Goal: Navigation & Orientation: Find specific page/section

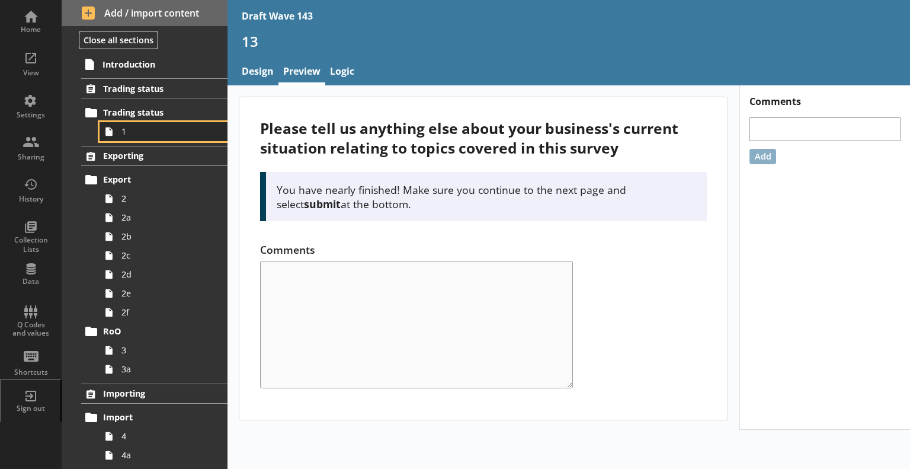
click at [139, 124] on link "1" at bounding box center [164, 131] width 128 height 19
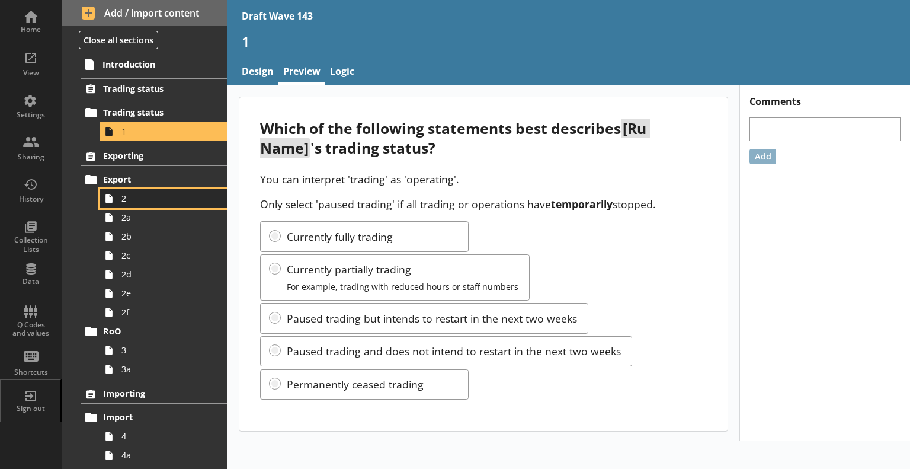
click at [145, 197] on span "2" at bounding box center [165, 198] width 89 height 11
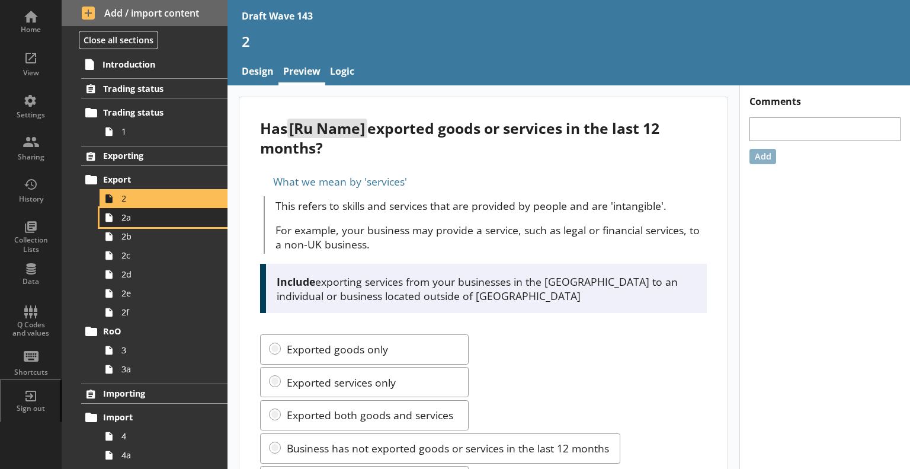
click at [116, 215] on icon at bounding box center [109, 217] width 19 height 19
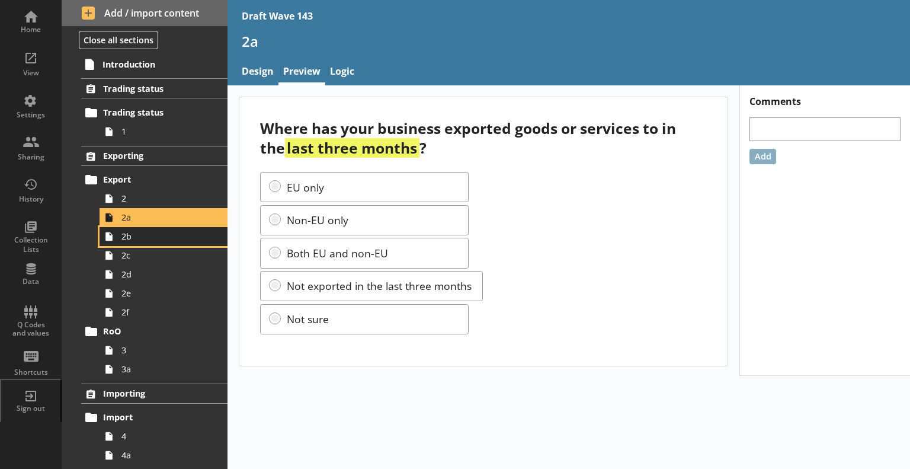
click at [140, 240] on span "2b" at bounding box center [165, 236] width 89 height 11
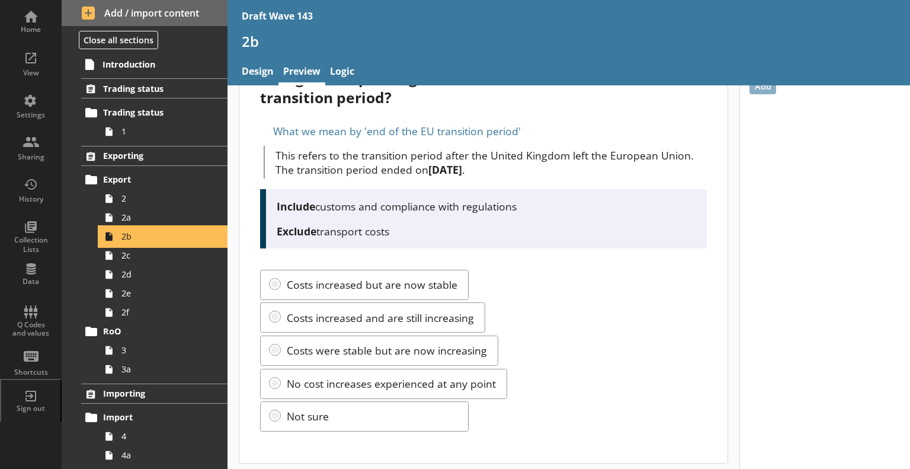
scroll to position [73, 0]
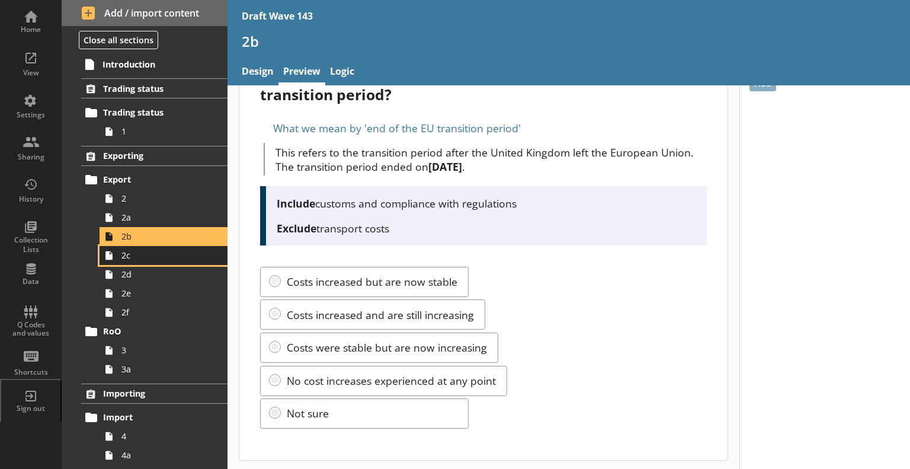
click at [129, 255] on span "2c" at bounding box center [165, 254] width 89 height 11
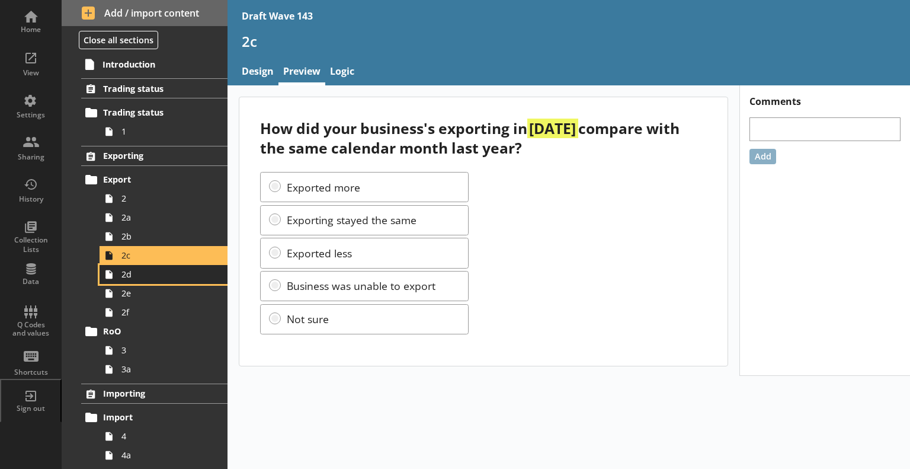
click at [172, 272] on span "2d" at bounding box center [165, 273] width 89 height 11
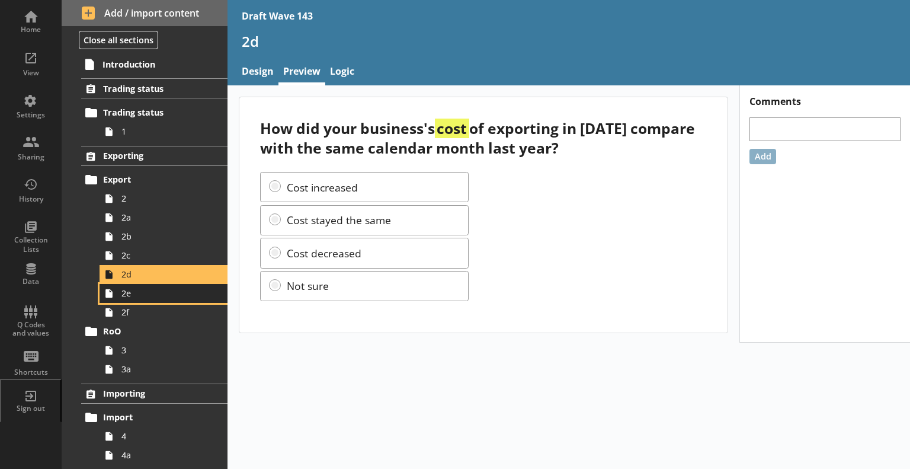
click at [123, 297] on span "2e" at bounding box center [165, 292] width 89 height 11
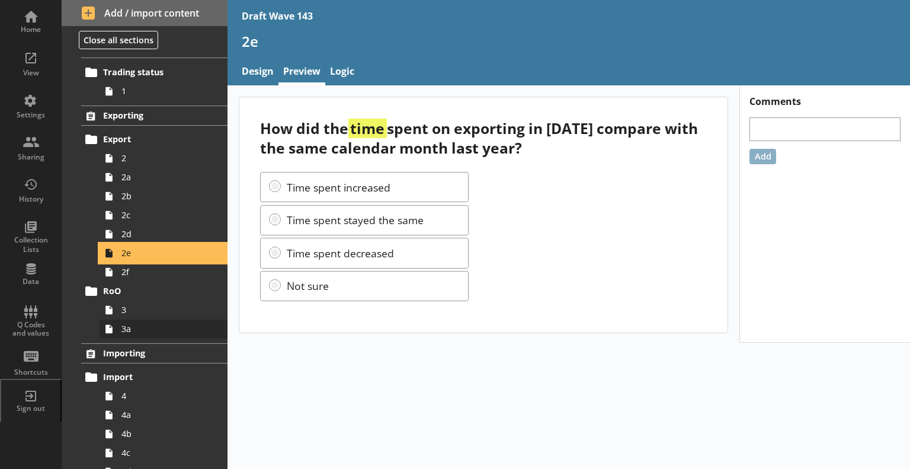
scroll to position [59, 0]
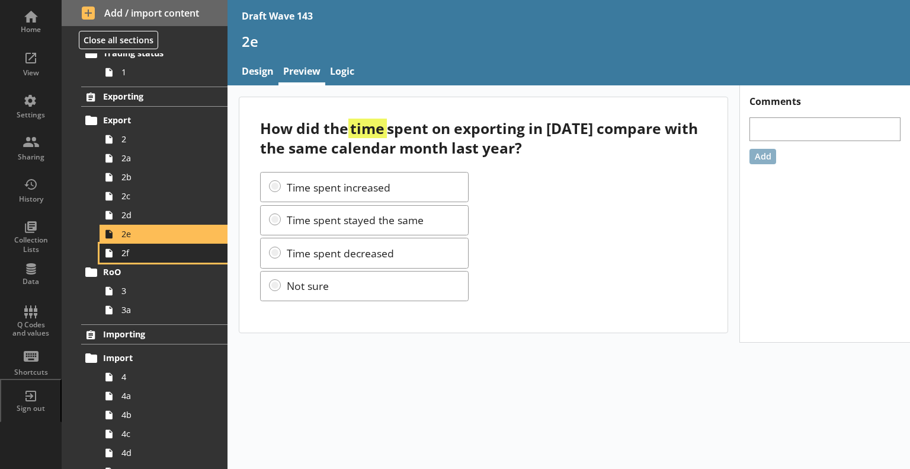
click at [174, 251] on span "2f" at bounding box center [165, 252] width 89 height 11
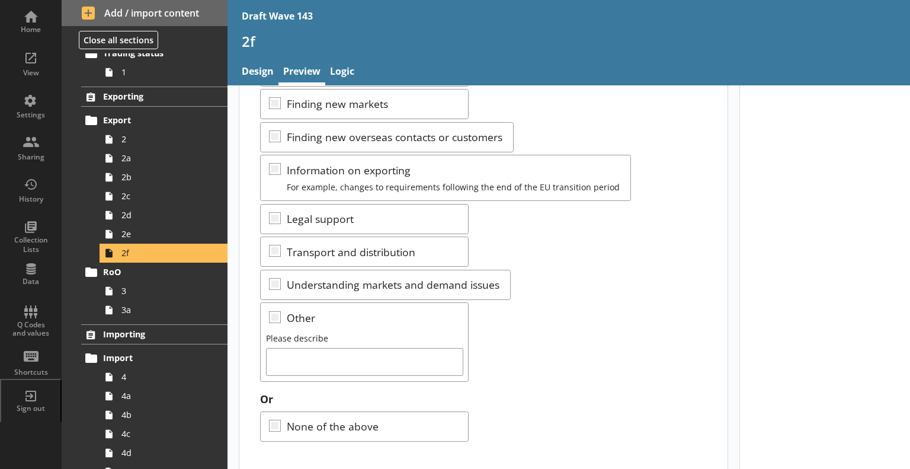
scroll to position [213, 0]
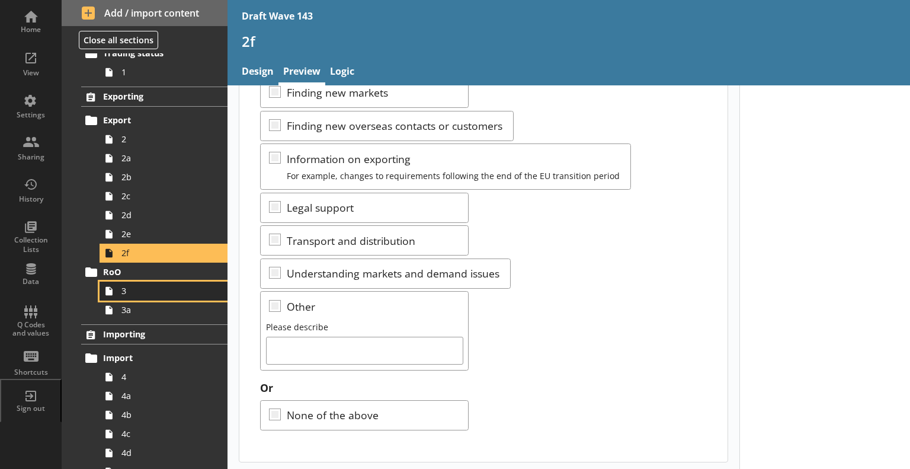
click at [149, 291] on span "3" at bounding box center [165, 290] width 89 height 11
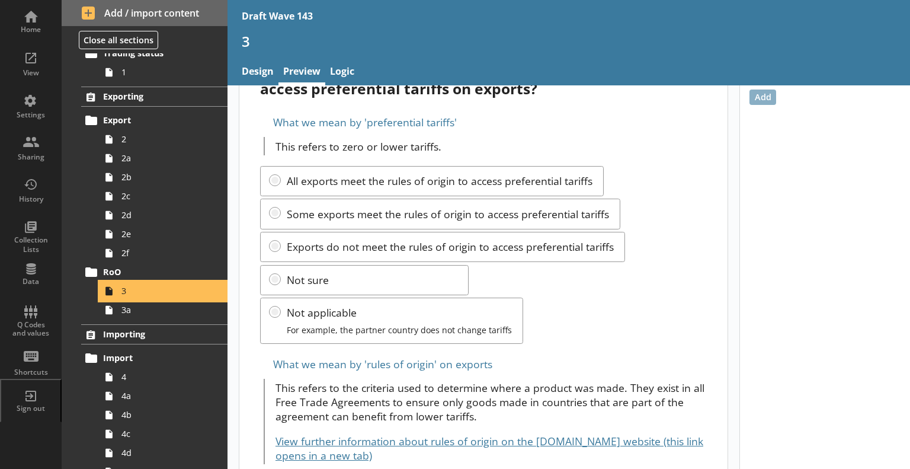
scroll to position [95, 0]
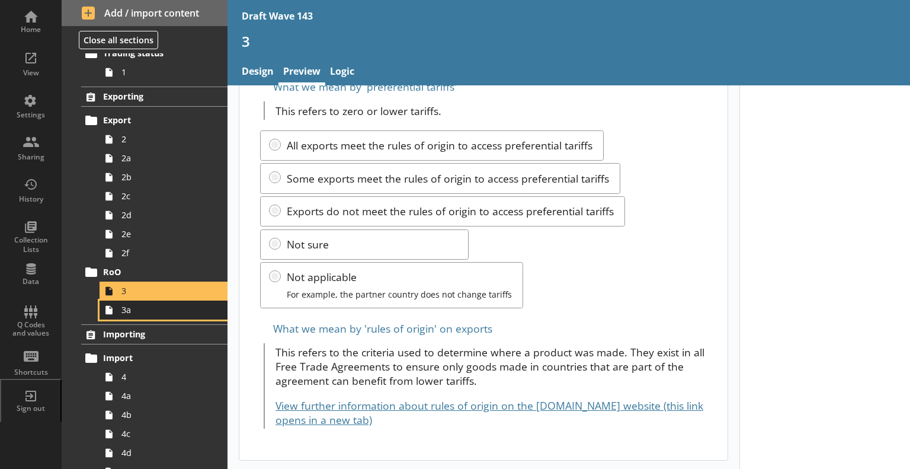
click at [171, 305] on span "3a" at bounding box center [165, 309] width 89 height 11
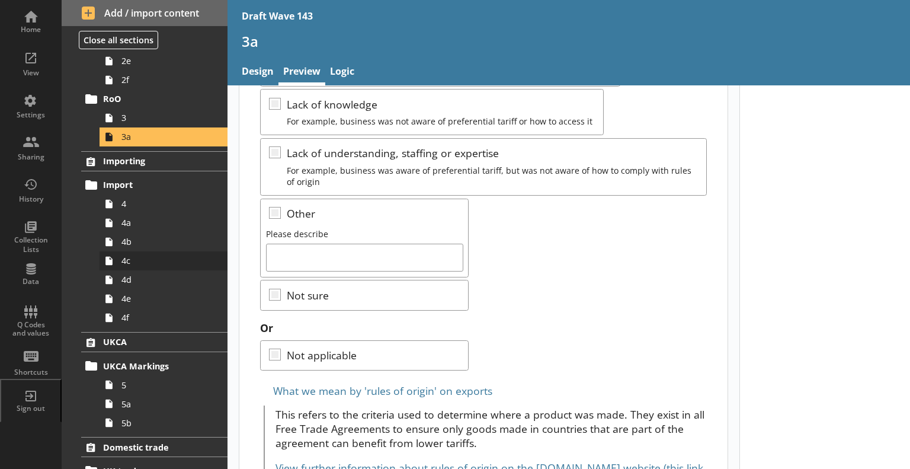
scroll to position [237, 0]
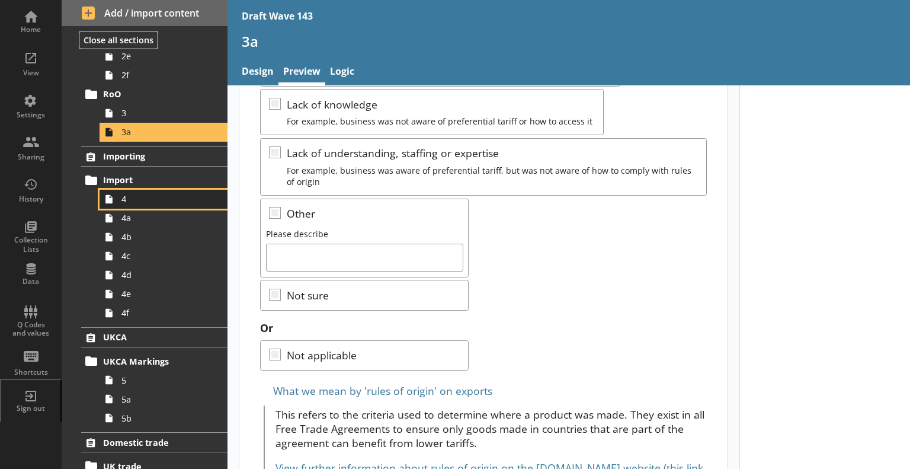
click at [137, 206] on link "4" at bounding box center [164, 199] width 128 height 19
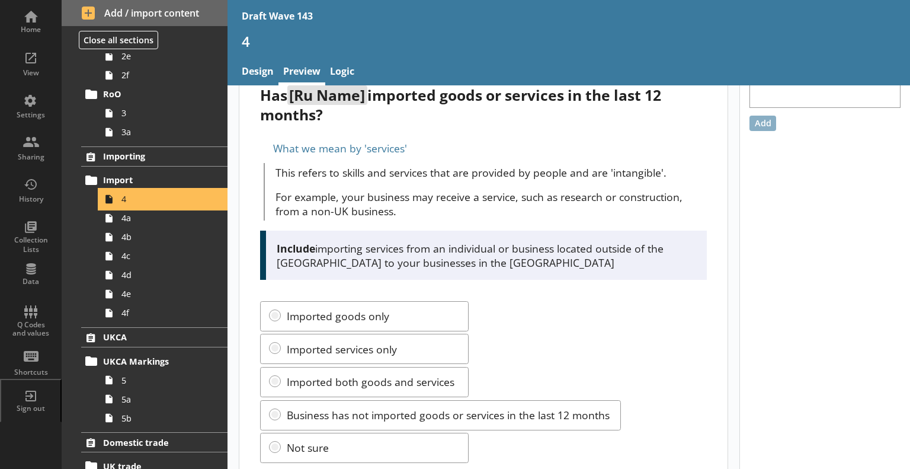
scroll to position [67, 0]
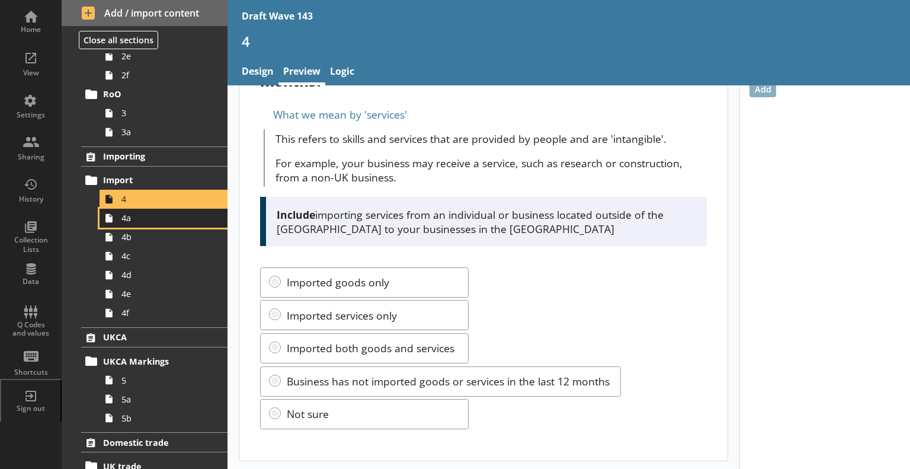
click at [147, 225] on link "4a" at bounding box center [164, 218] width 128 height 19
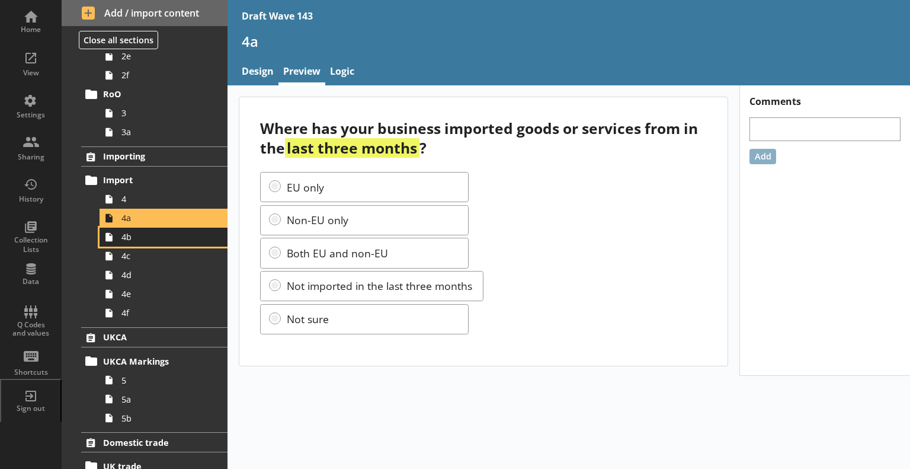
click at [156, 235] on span "4b" at bounding box center [165, 236] width 89 height 11
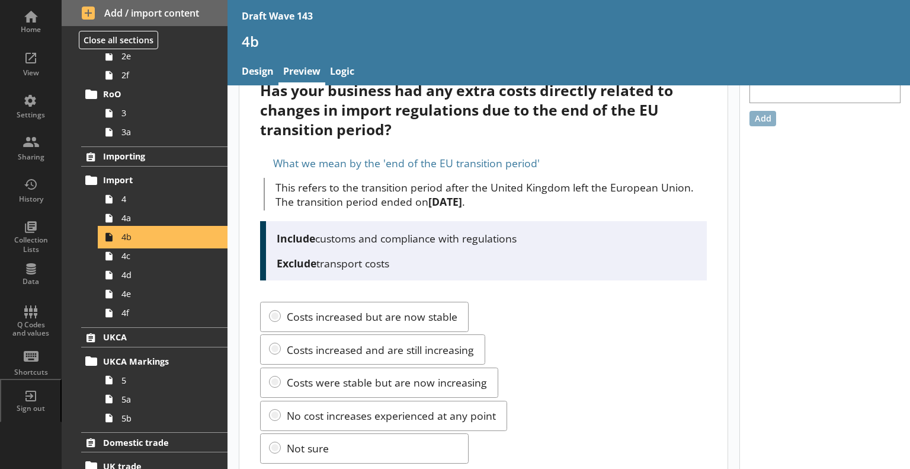
scroll to position [73, 0]
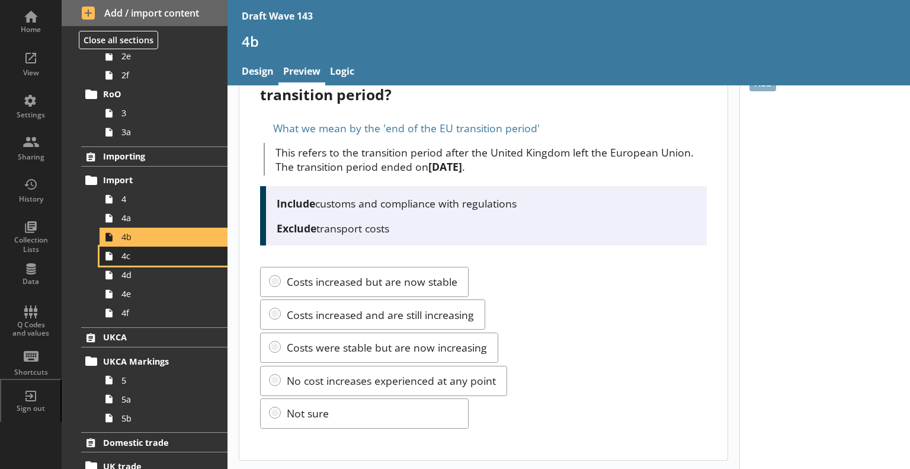
click at [166, 259] on span "4c" at bounding box center [165, 255] width 89 height 11
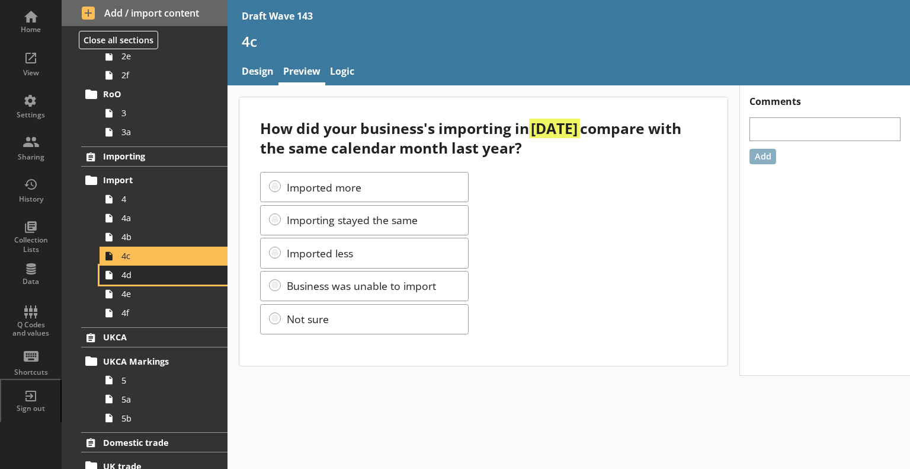
click at [164, 270] on span "4d" at bounding box center [165, 274] width 89 height 11
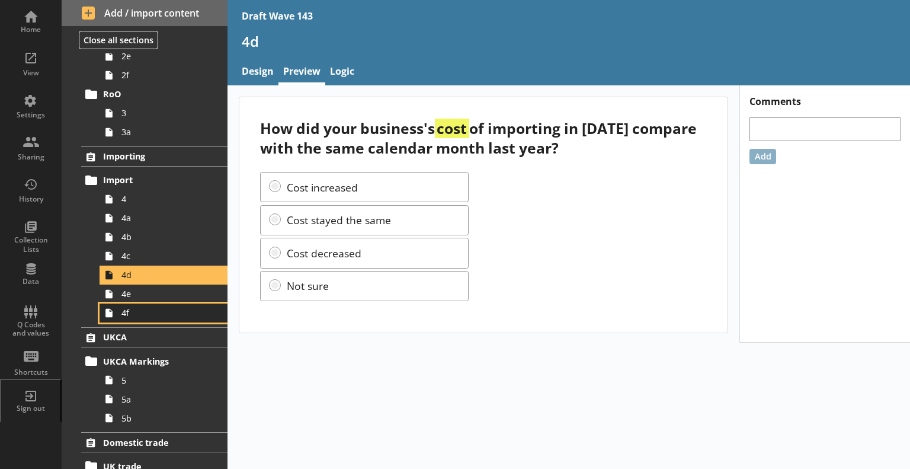
click at [164, 303] on link "4f" at bounding box center [164, 312] width 128 height 19
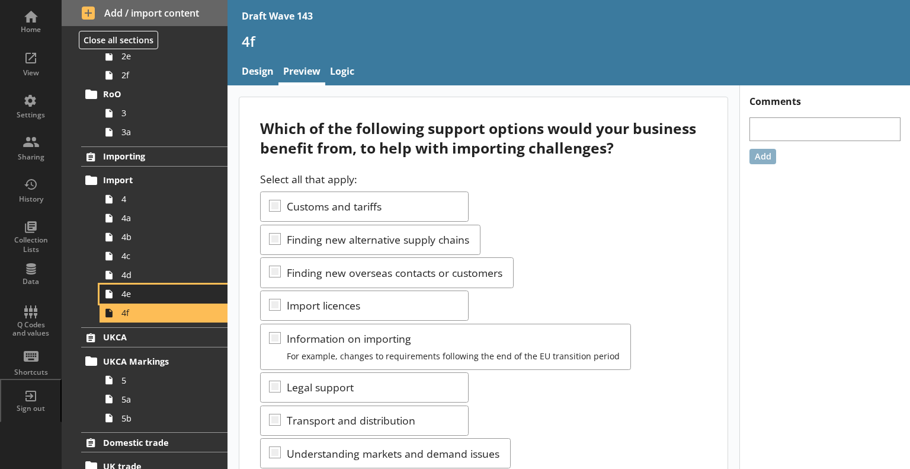
click at [164, 292] on span "4e" at bounding box center [165, 293] width 89 height 11
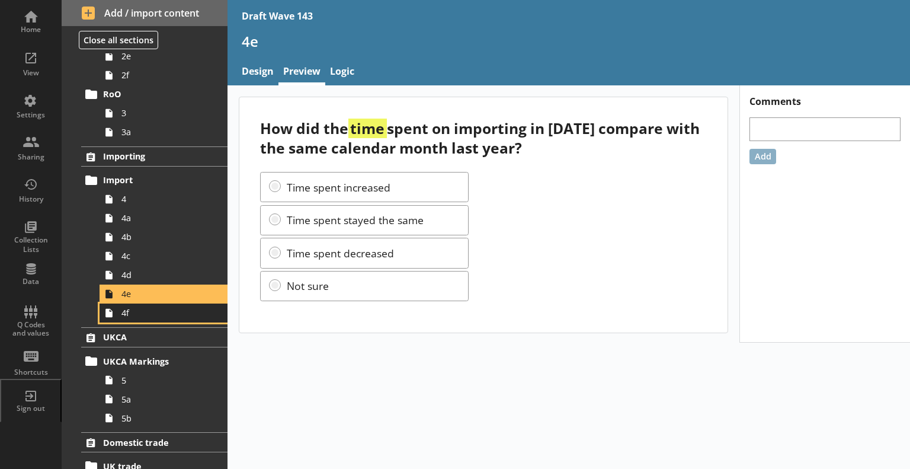
click at [175, 312] on span "4f" at bounding box center [165, 312] width 89 height 11
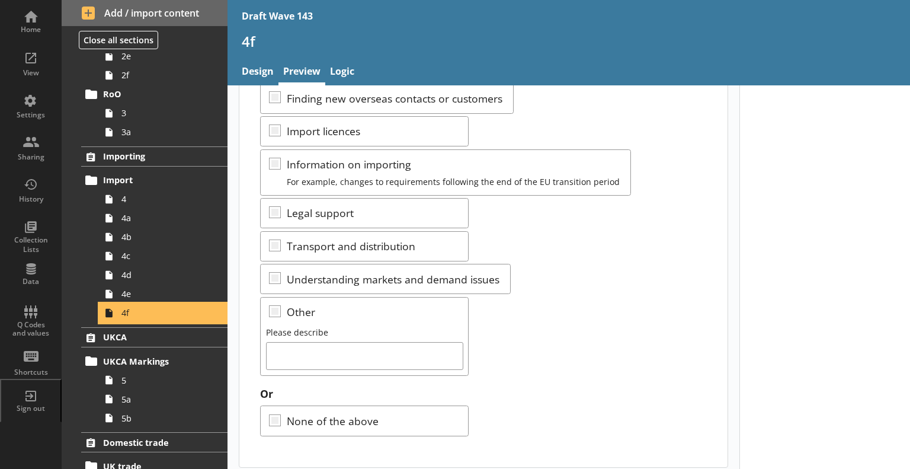
scroll to position [180, 0]
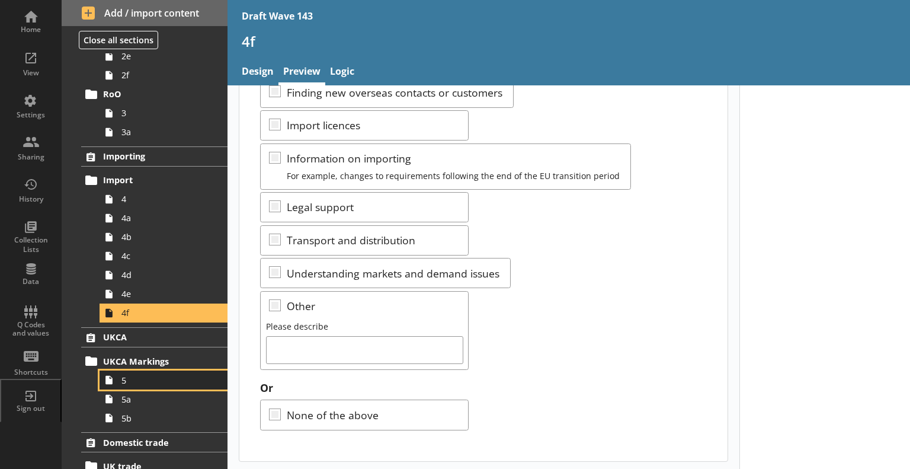
click at [144, 376] on span "5" at bounding box center [165, 380] width 89 height 11
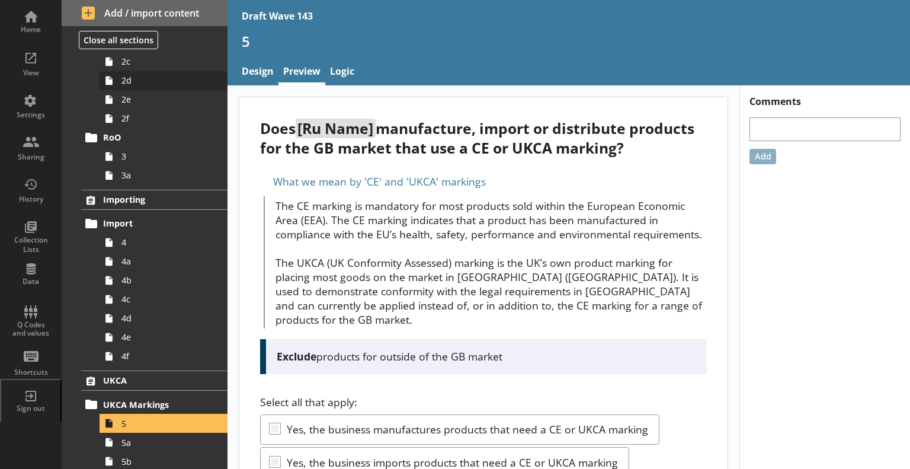
scroll to position [237, 0]
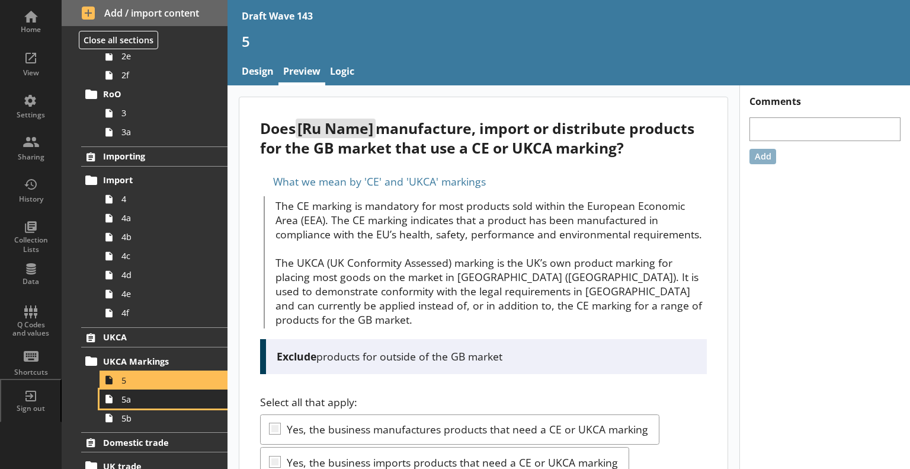
click at [151, 404] on link "5a" at bounding box center [164, 398] width 128 height 19
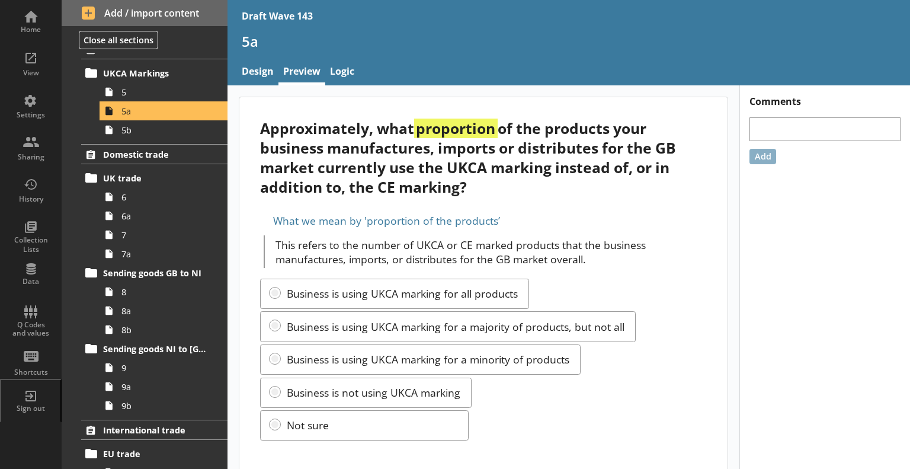
scroll to position [533, 0]
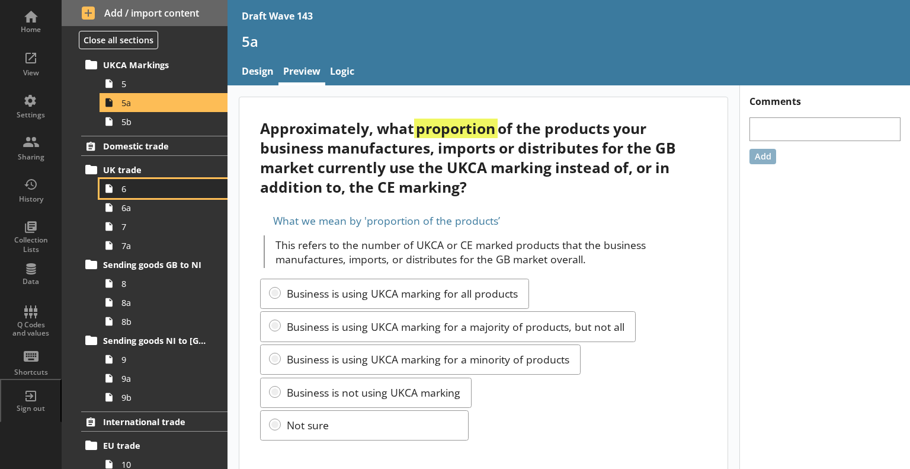
click at [144, 188] on span "6" at bounding box center [165, 188] width 89 height 11
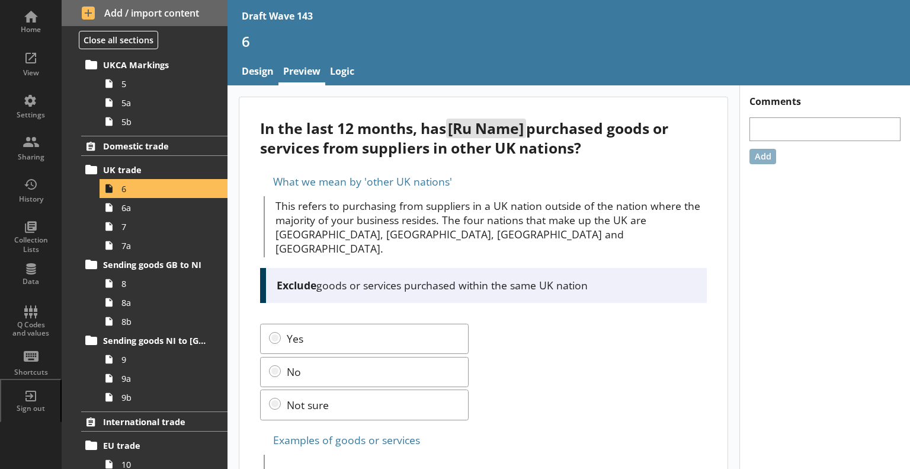
click at [590, 168] on div "In the last 12 months, has [Ru Name] purchased goods or services from suppliers…" at bounding box center [483, 346] width 488 height 499
click at [168, 206] on span "6a" at bounding box center [165, 207] width 89 height 11
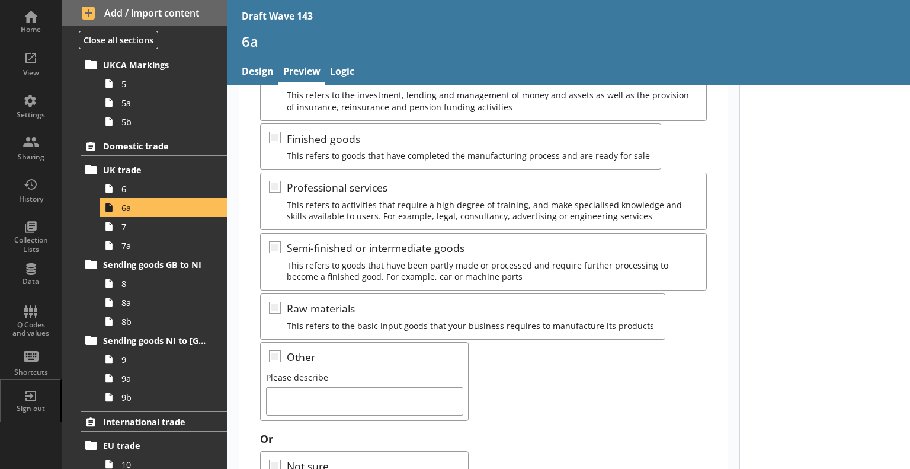
scroll to position [386, 0]
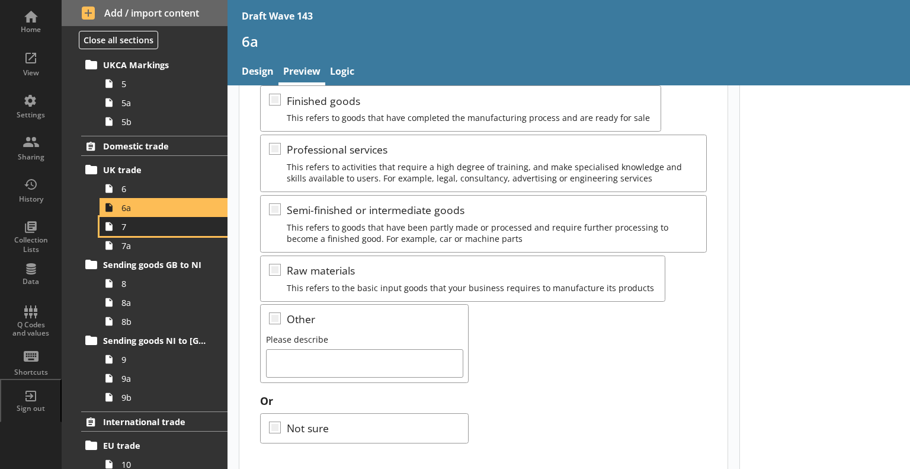
click at [169, 222] on span "7" at bounding box center [165, 226] width 89 height 11
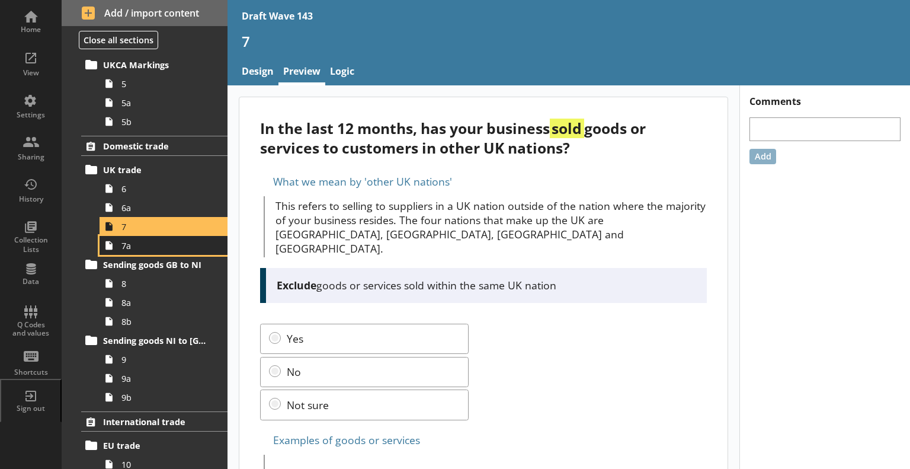
click at [154, 245] on span "7a" at bounding box center [165, 245] width 89 height 11
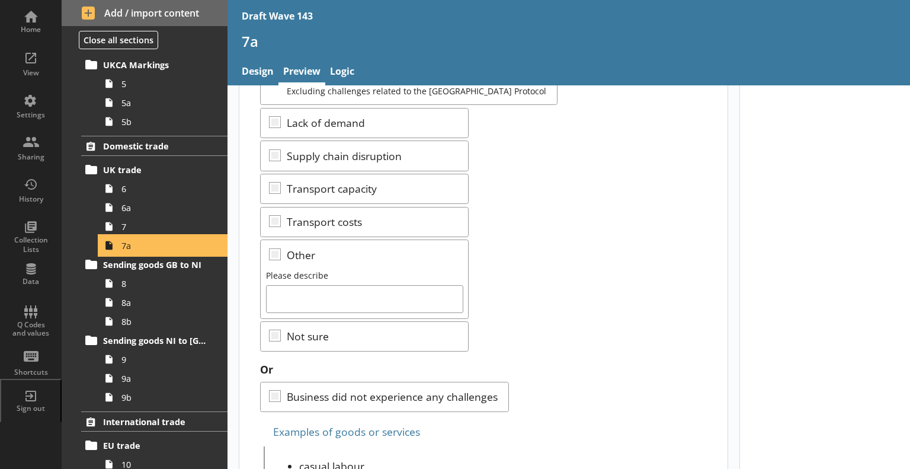
scroll to position [356, 0]
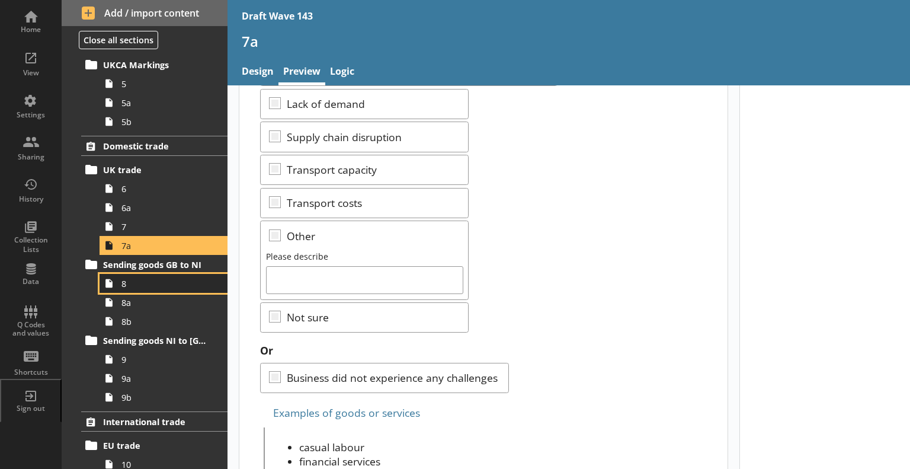
click at [161, 279] on span "8" at bounding box center [165, 283] width 89 height 11
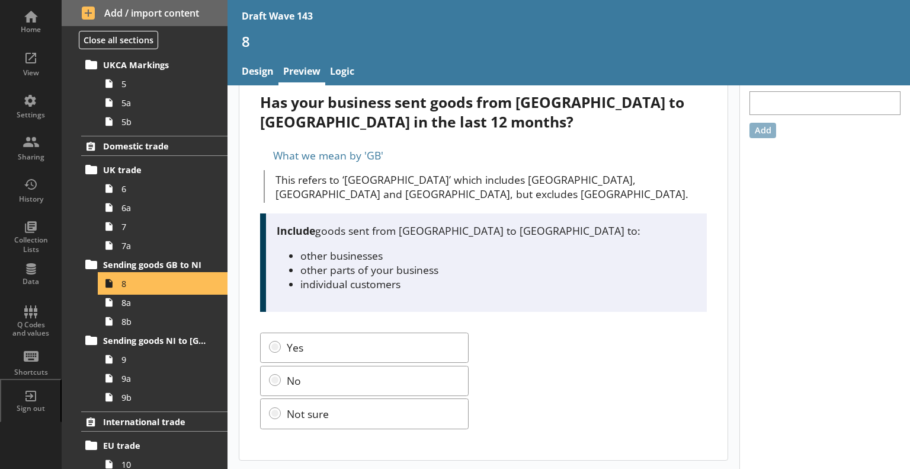
scroll to position [26, 0]
click at [157, 305] on span "8a" at bounding box center [165, 302] width 89 height 11
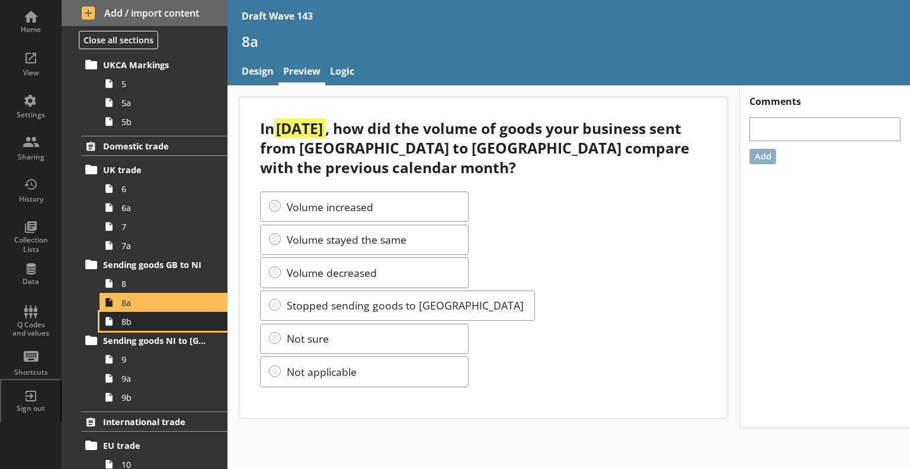
click at [163, 322] on span "8b" at bounding box center [165, 321] width 89 height 11
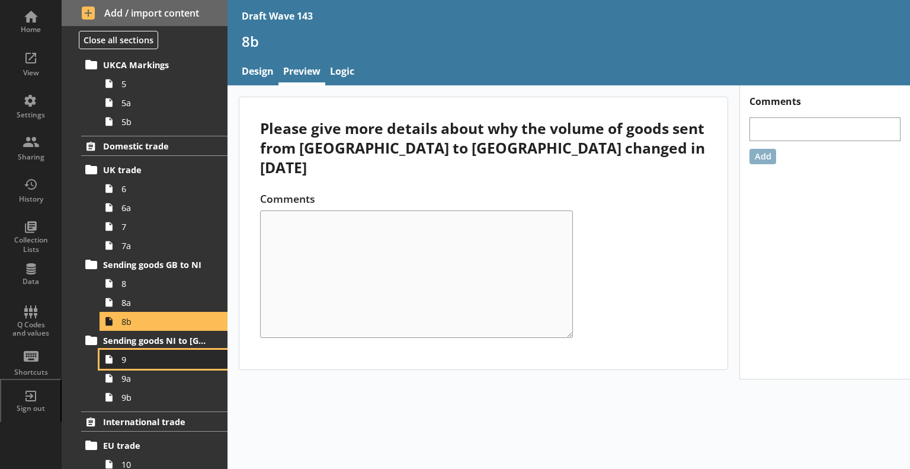
click at [139, 355] on span "9" at bounding box center [165, 359] width 89 height 11
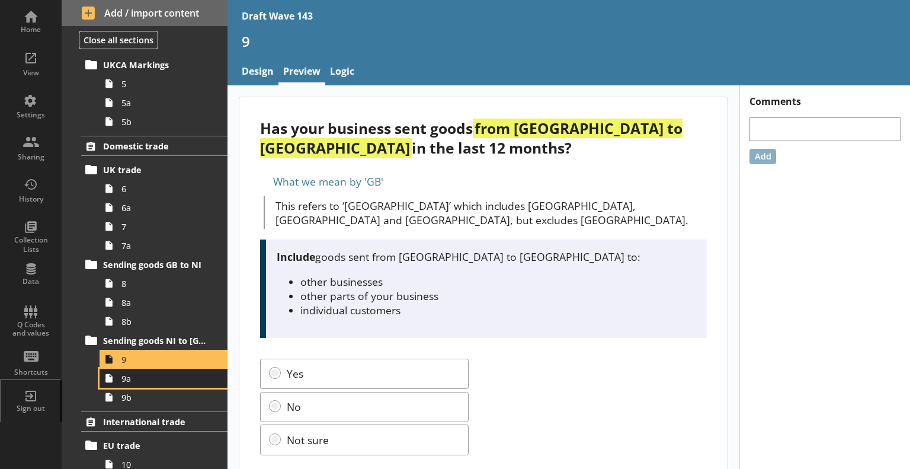
click at [138, 379] on span "9a" at bounding box center [165, 378] width 89 height 11
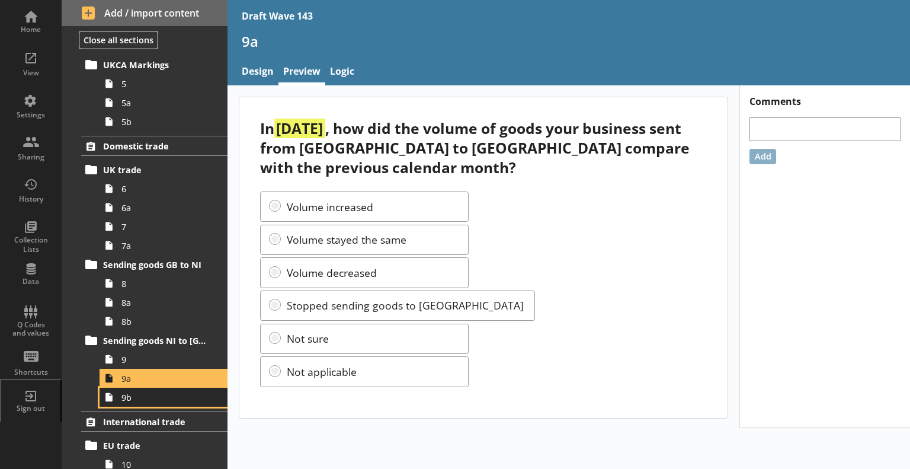
click at [145, 398] on span "9b" at bounding box center [165, 397] width 89 height 11
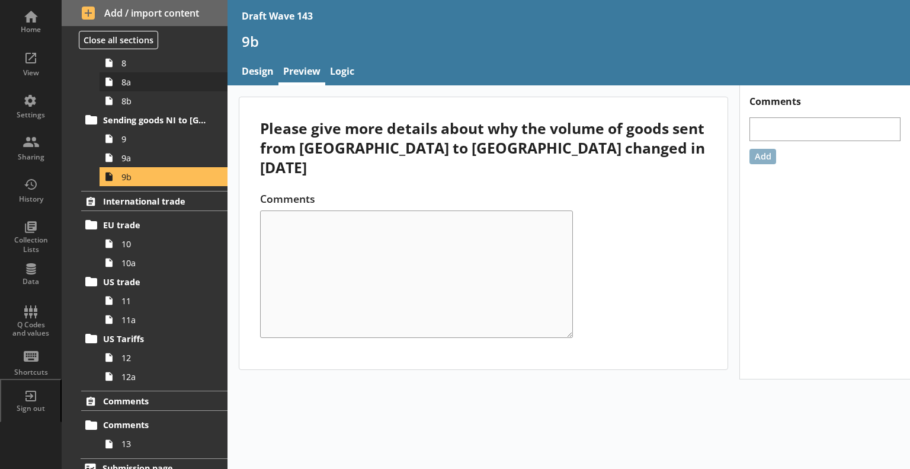
scroll to position [766, 0]
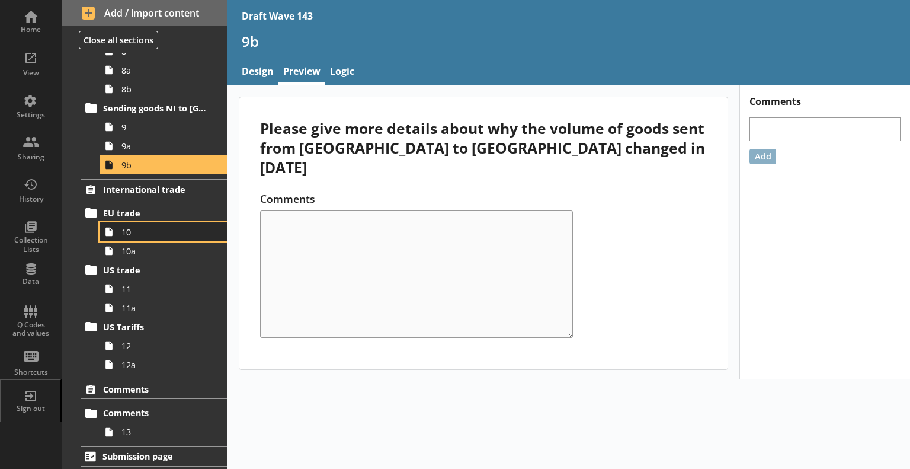
click at [138, 230] on span "10" at bounding box center [165, 231] width 89 height 11
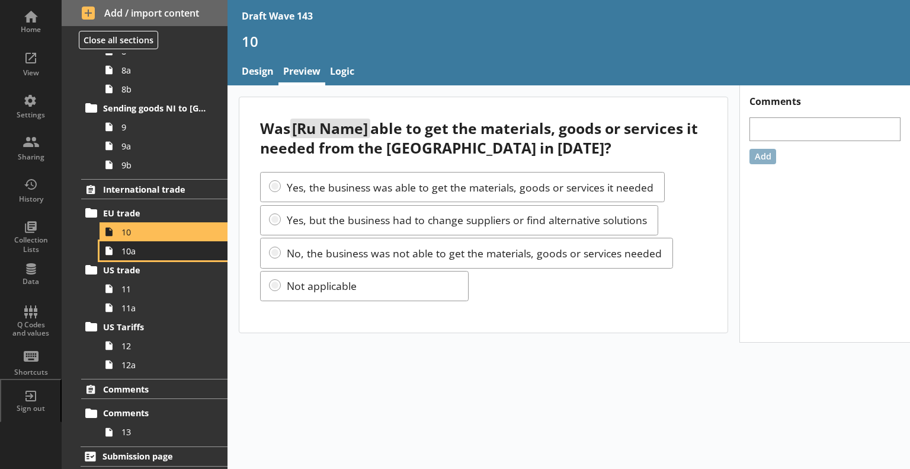
click at [135, 258] on link "10a" at bounding box center [164, 250] width 128 height 19
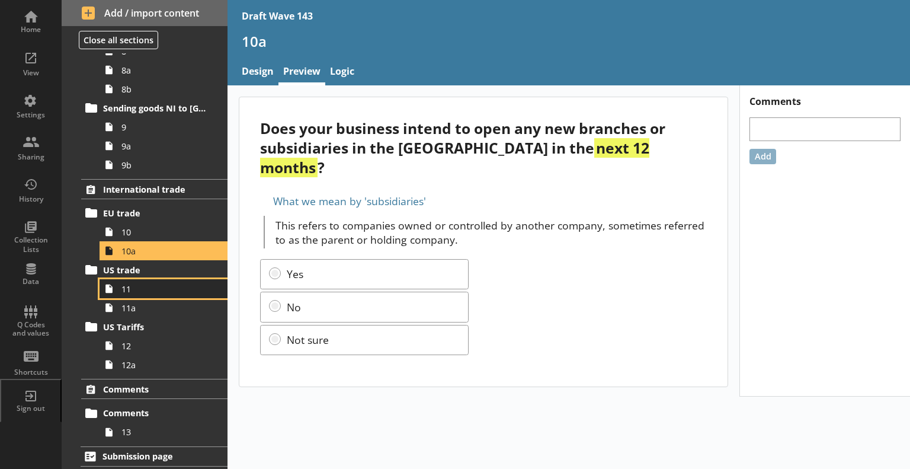
click at [121, 291] on span "11" at bounding box center [165, 288] width 89 height 11
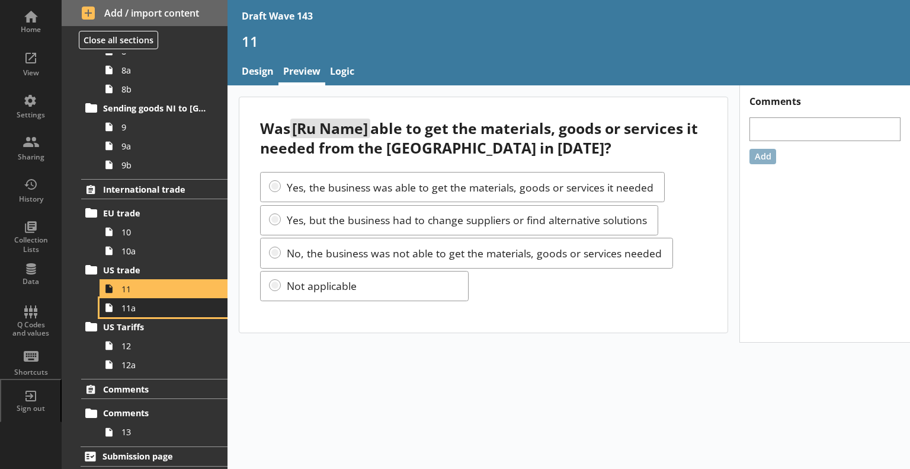
click at [155, 305] on span "11a" at bounding box center [165, 307] width 89 height 11
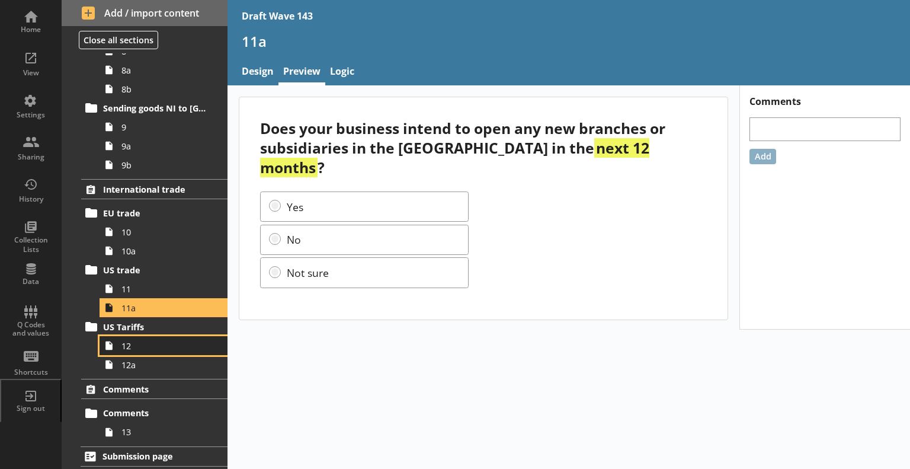
click at [158, 340] on span "12" at bounding box center [165, 345] width 89 height 11
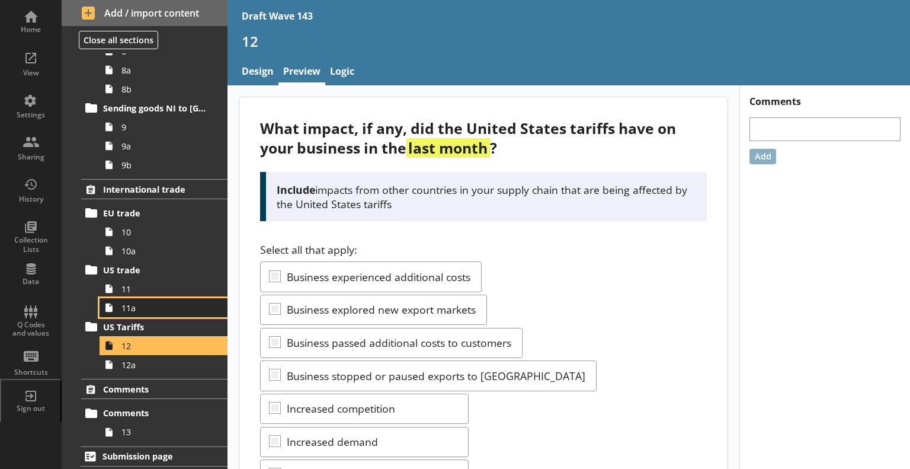
click at [136, 310] on span "11a" at bounding box center [165, 307] width 89 height 11
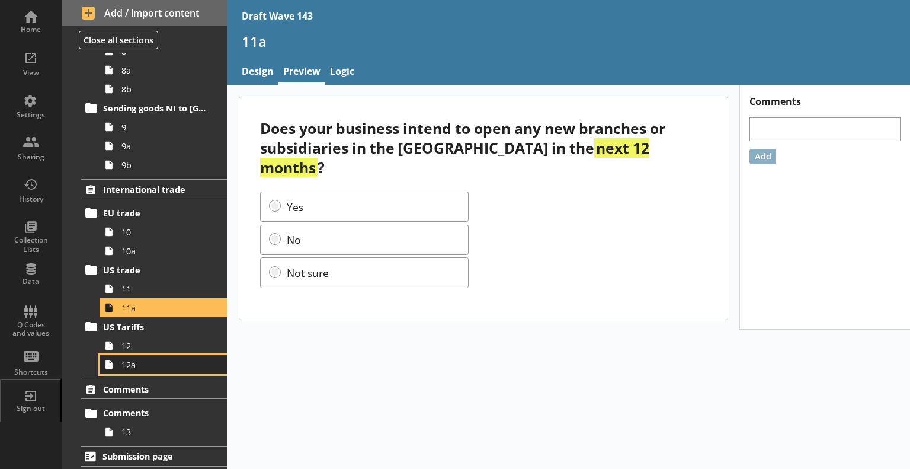
click at [129, 355] on link "12a" at bounding box center [164, 364] width 128 height 19
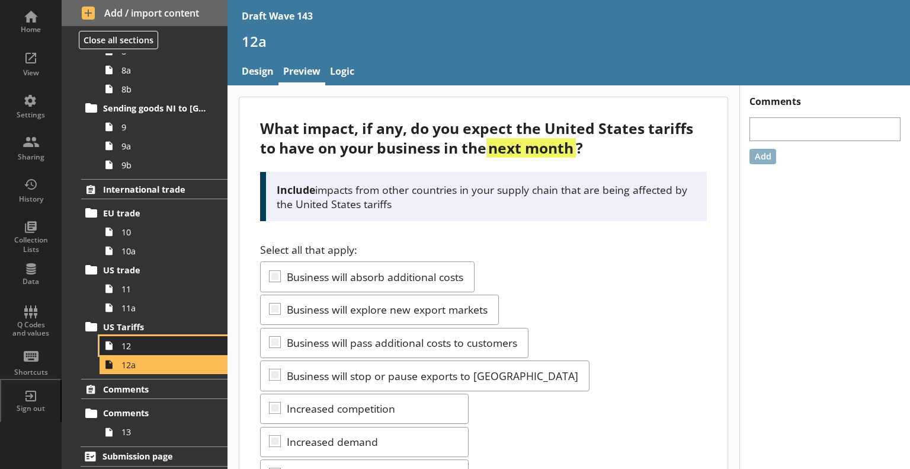
click at [129, 348] on span "12" at bounding box center [165, 345] width 89 height 11
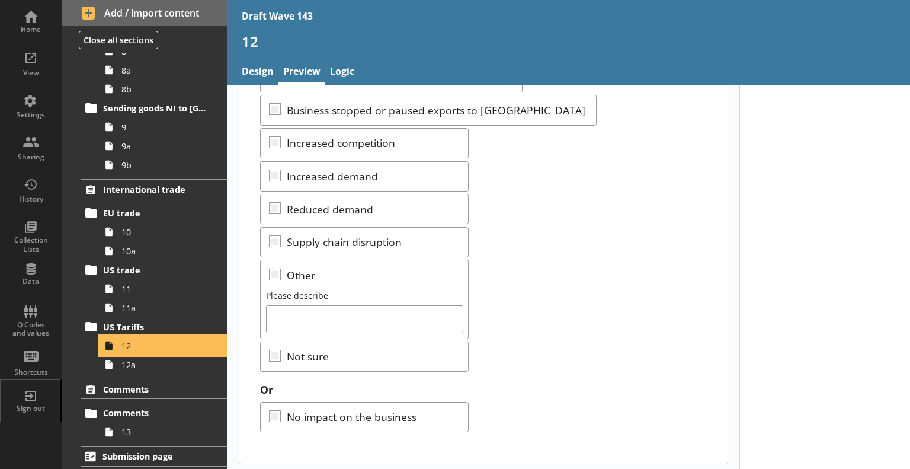
scroll to position [267, 0]
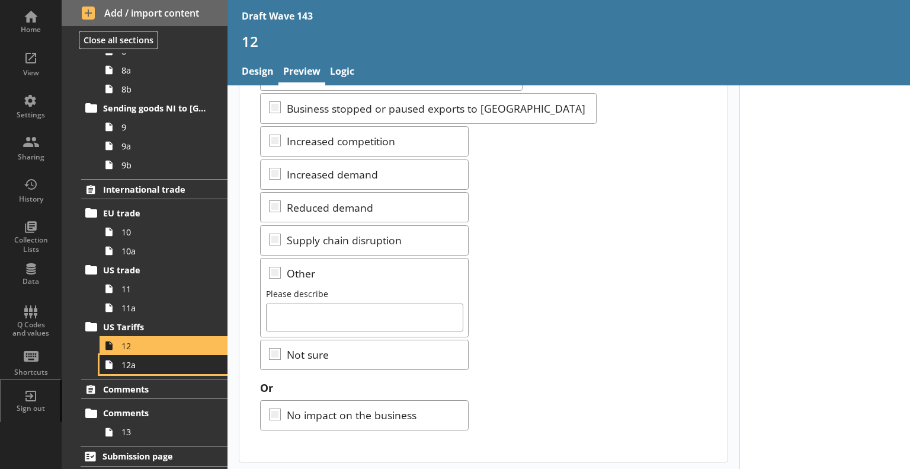
click at [130, 372] on link "12a" at bounding box center [164, 364] width 128 height 19
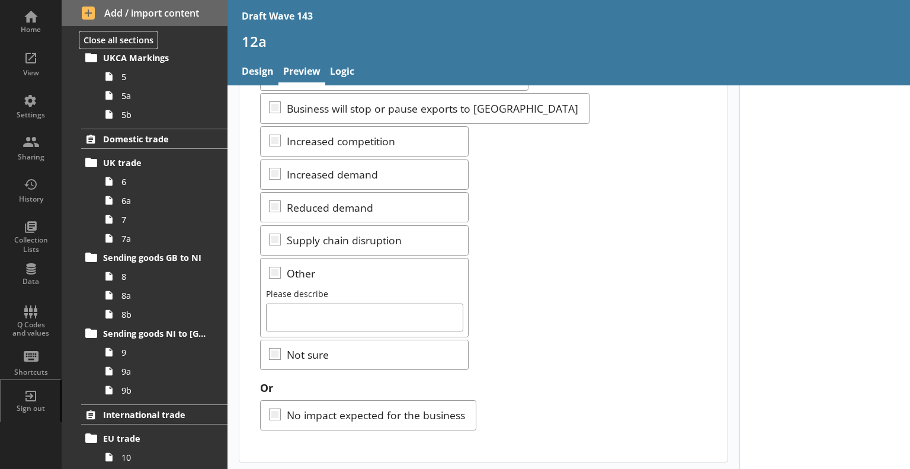
scroll to position [766, 0]
